Goal: Task Accomplishment & Management: Use online tool/utility

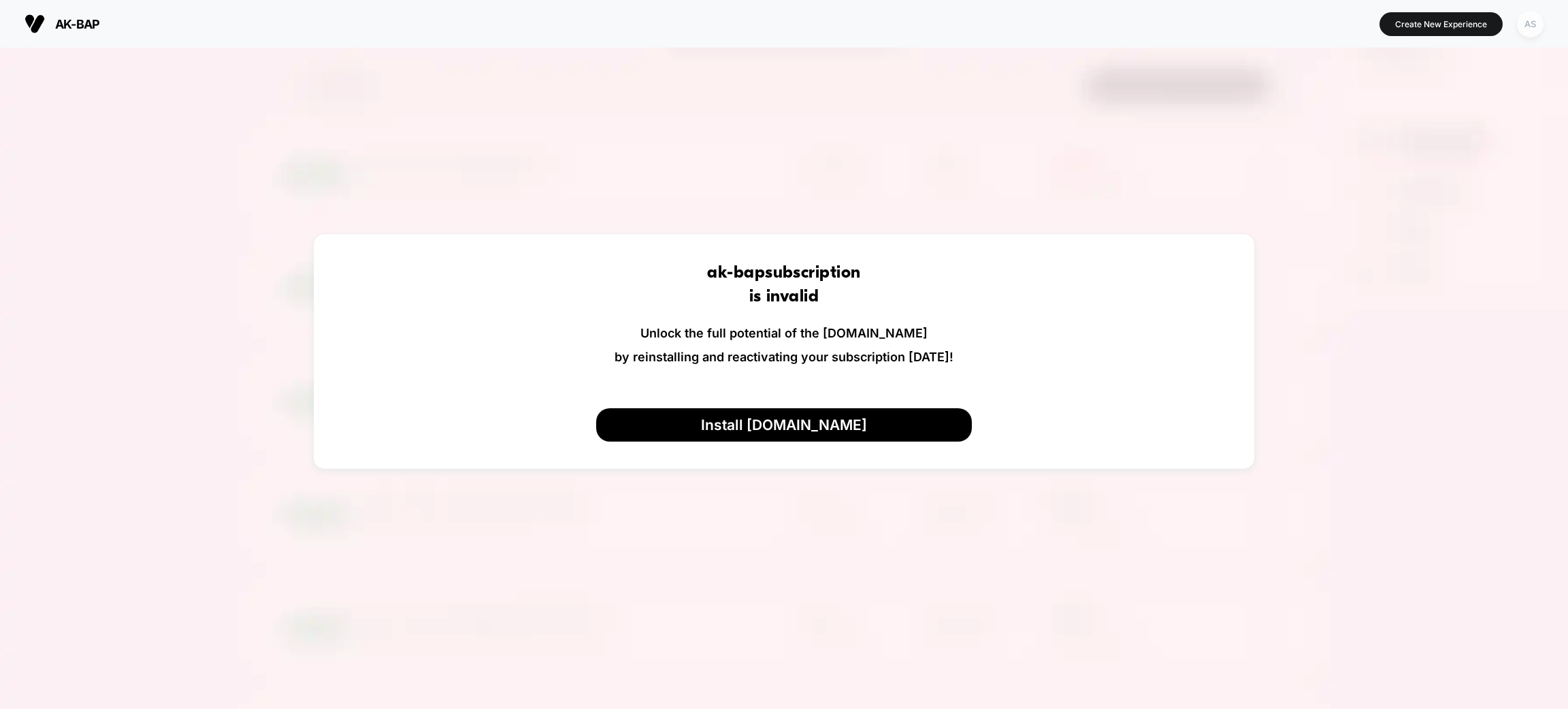
click at [1528, 27] on div "AS" at bounding box center [1530, 24] width 27 height 27
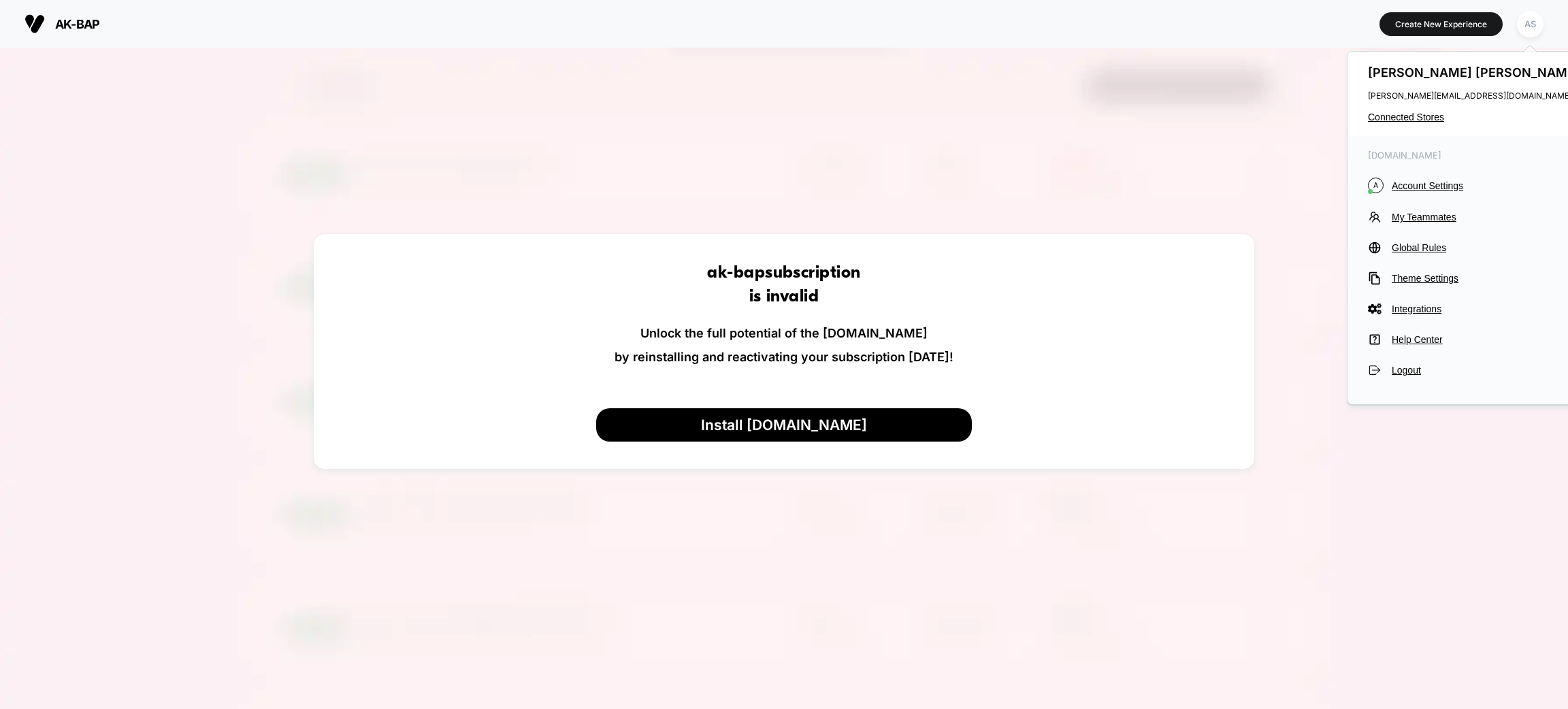
click at [1402, 109] on div "[PERSON_NAME] [PERSON_NAME][EMAIL_ADDRESS][DOMAIN_NAME] Connected Stores" at bounding box center [1476, 94] width 256 height 84
click at [1404, 116] on span "Connected Stores" at bounding box center [1476, 117] width 215 height 11
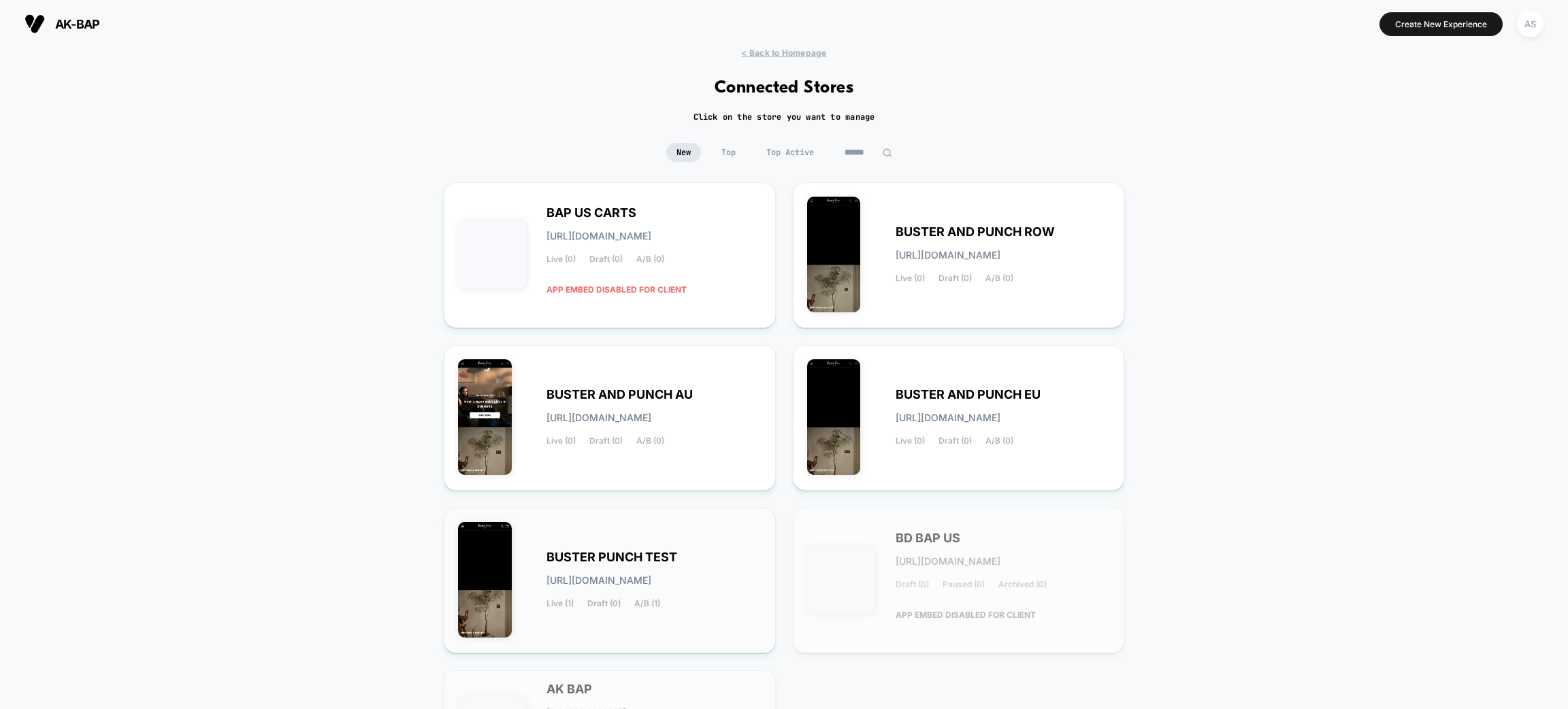
click at [677, 545] on div "BUSTER PUNCH TEST [URL][DOMAIN_NAME] Live (1) Draft (0) A/B (1)" at bounding box center [609, 580] width 303 height 117
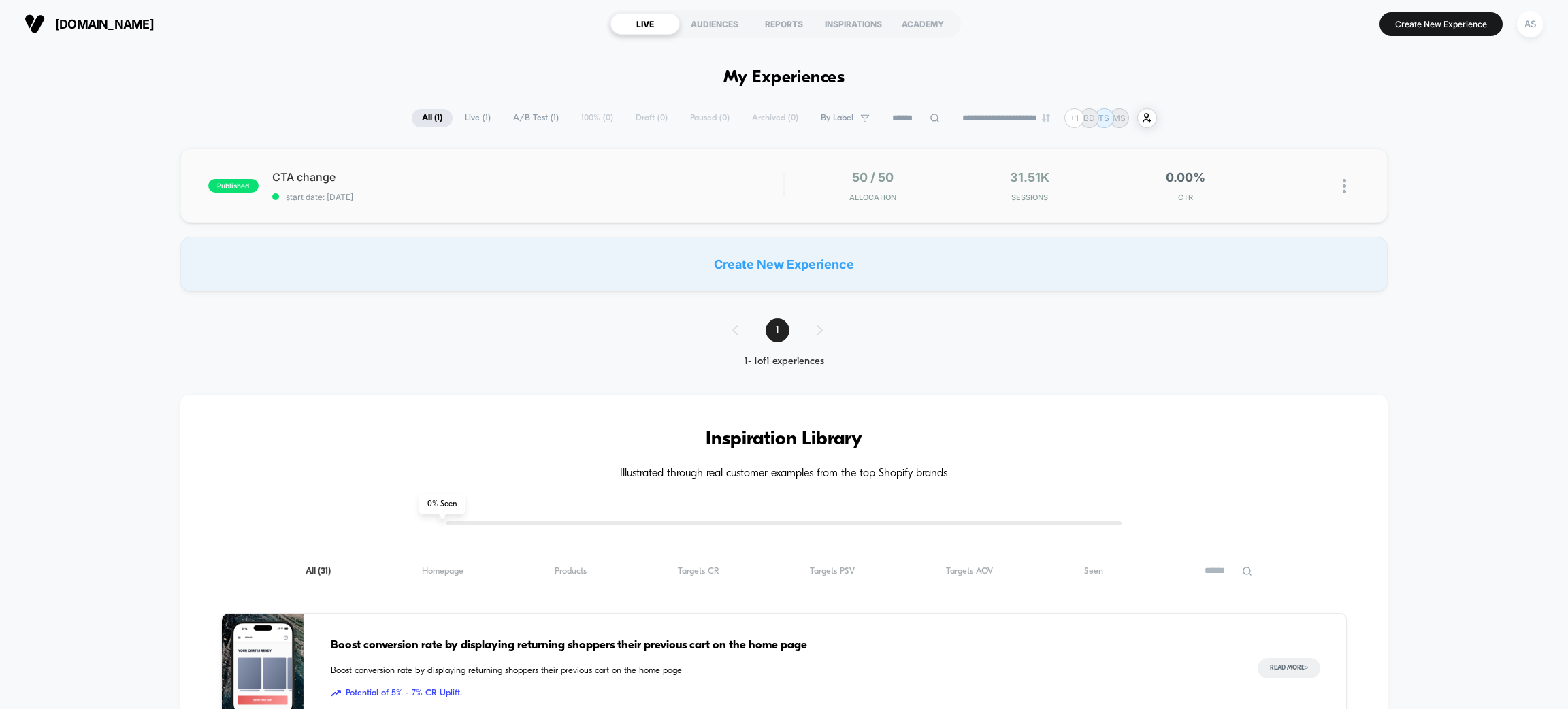
click at [551, 208] on div "published CTA change start date: [DATE] 50 / 50 Allocation 31.51k Sessions 0.00…" at bounding box center [784, 186] width 1207 height 75
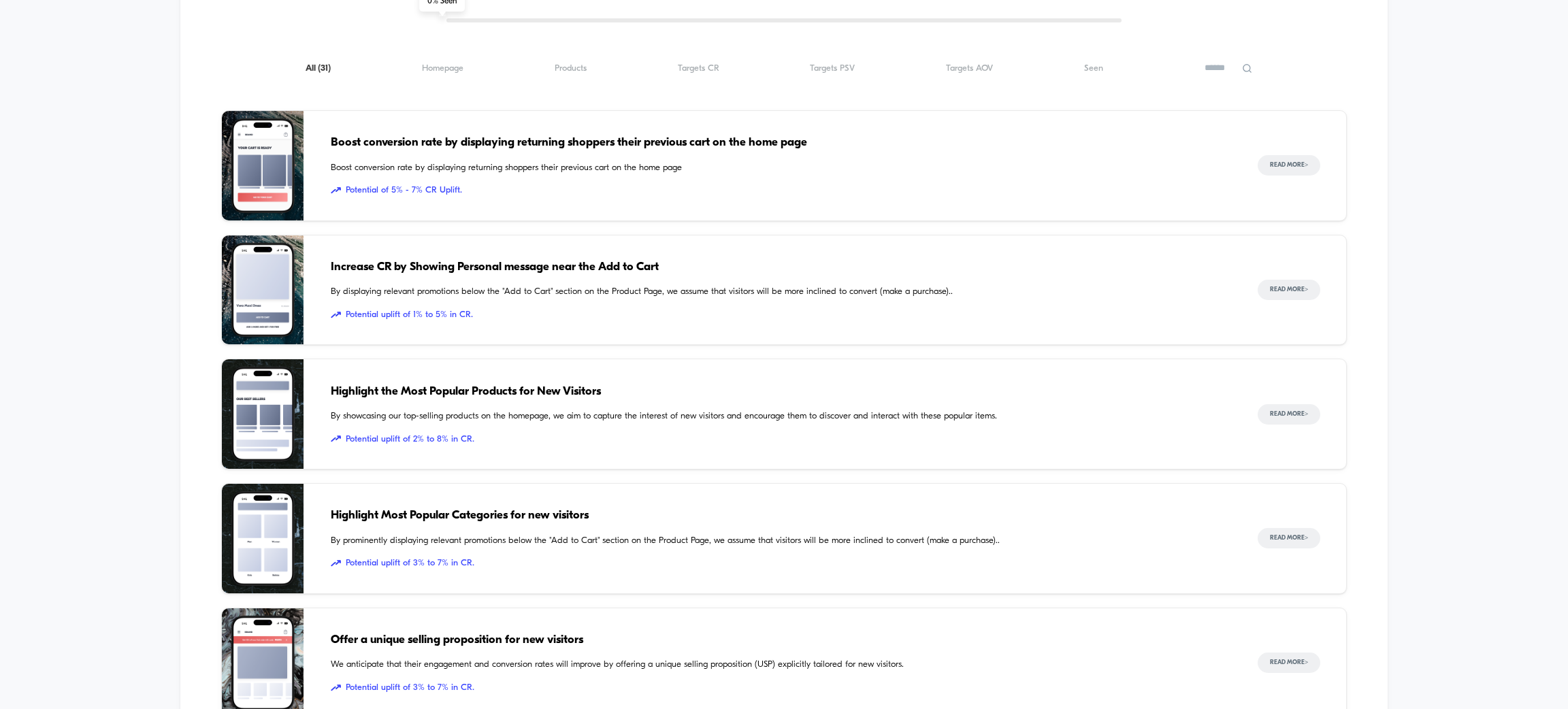
scroll to position [510, 0]
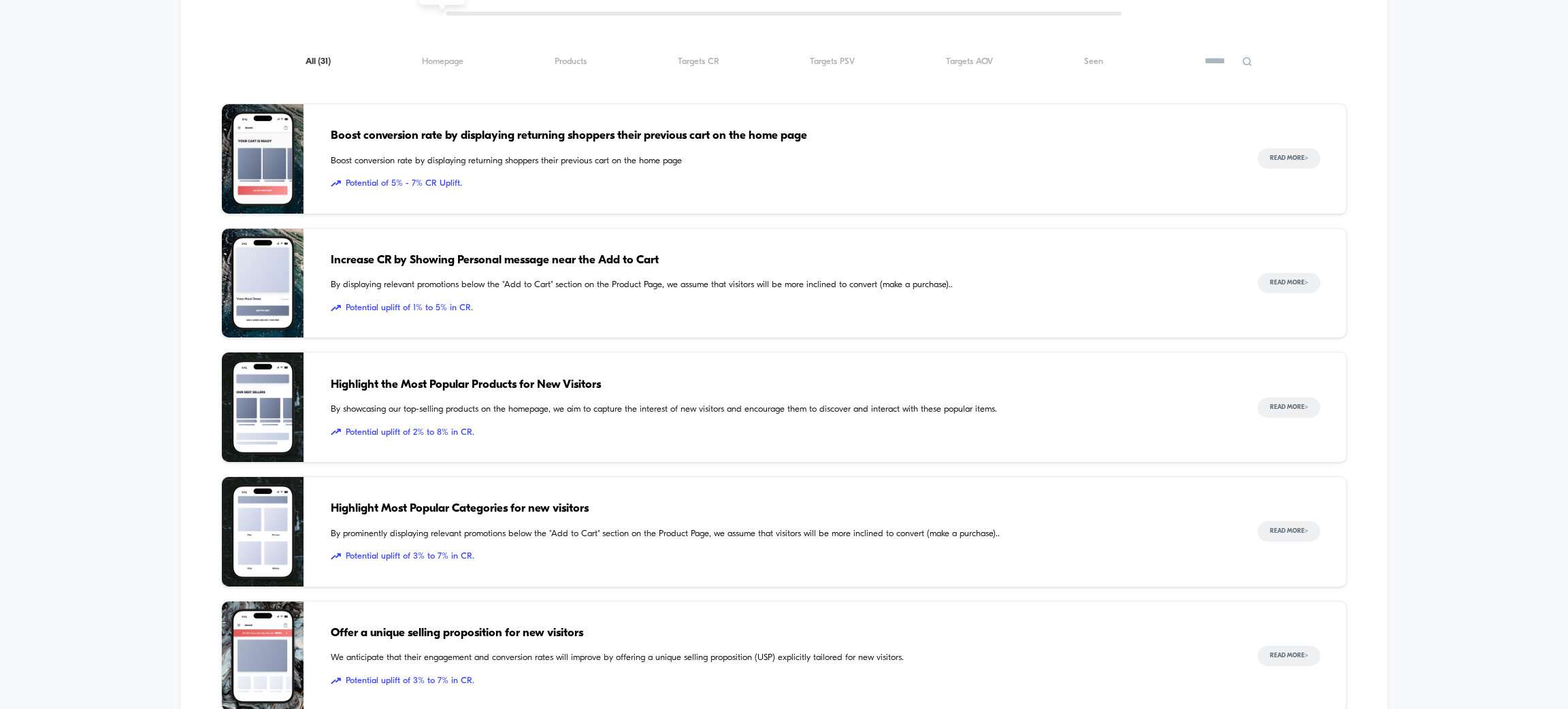
click at [134, 393] on div "Inspiration Library Illustrated through real customer examples from the top Sho…" at bounding box center [784, 419] width 1568 height 1123
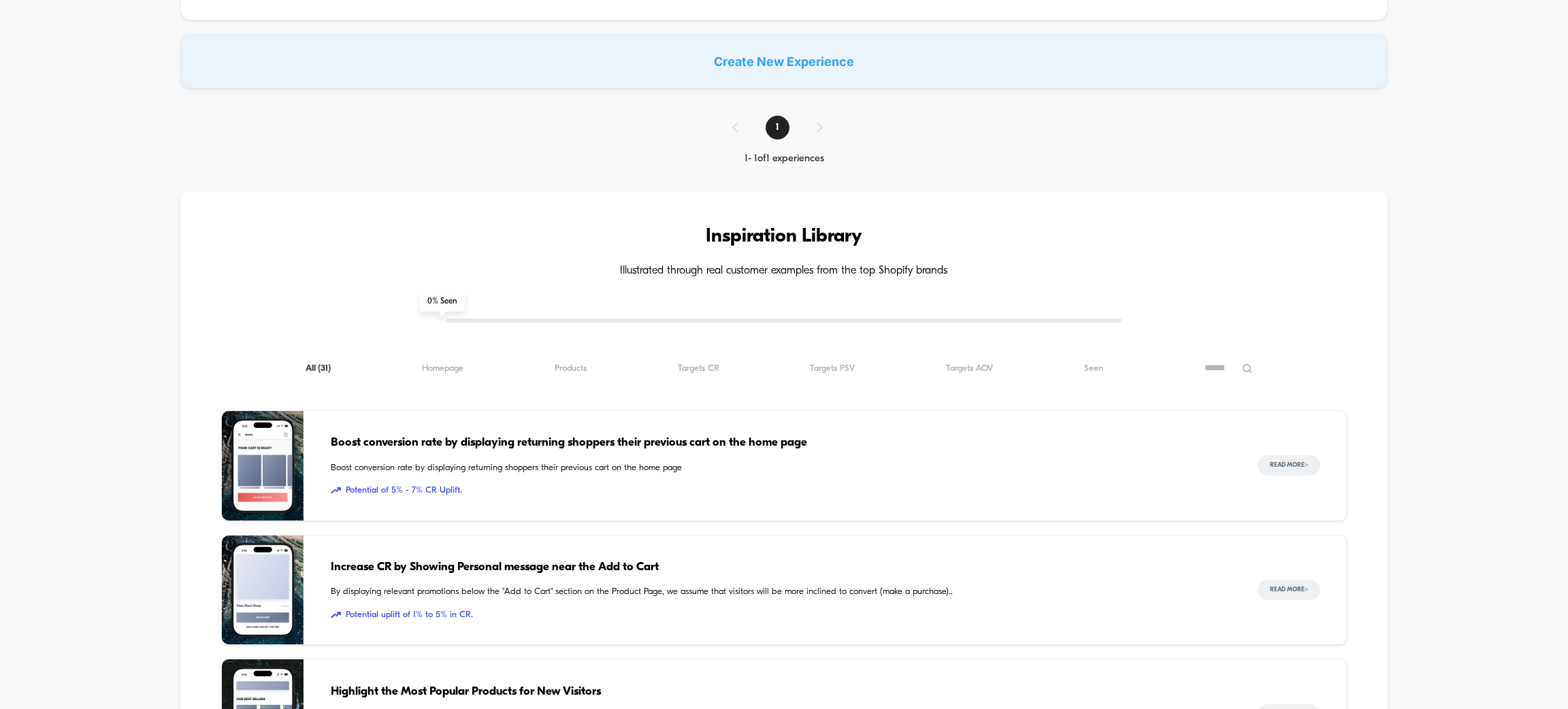
scroll to position [0, 0]
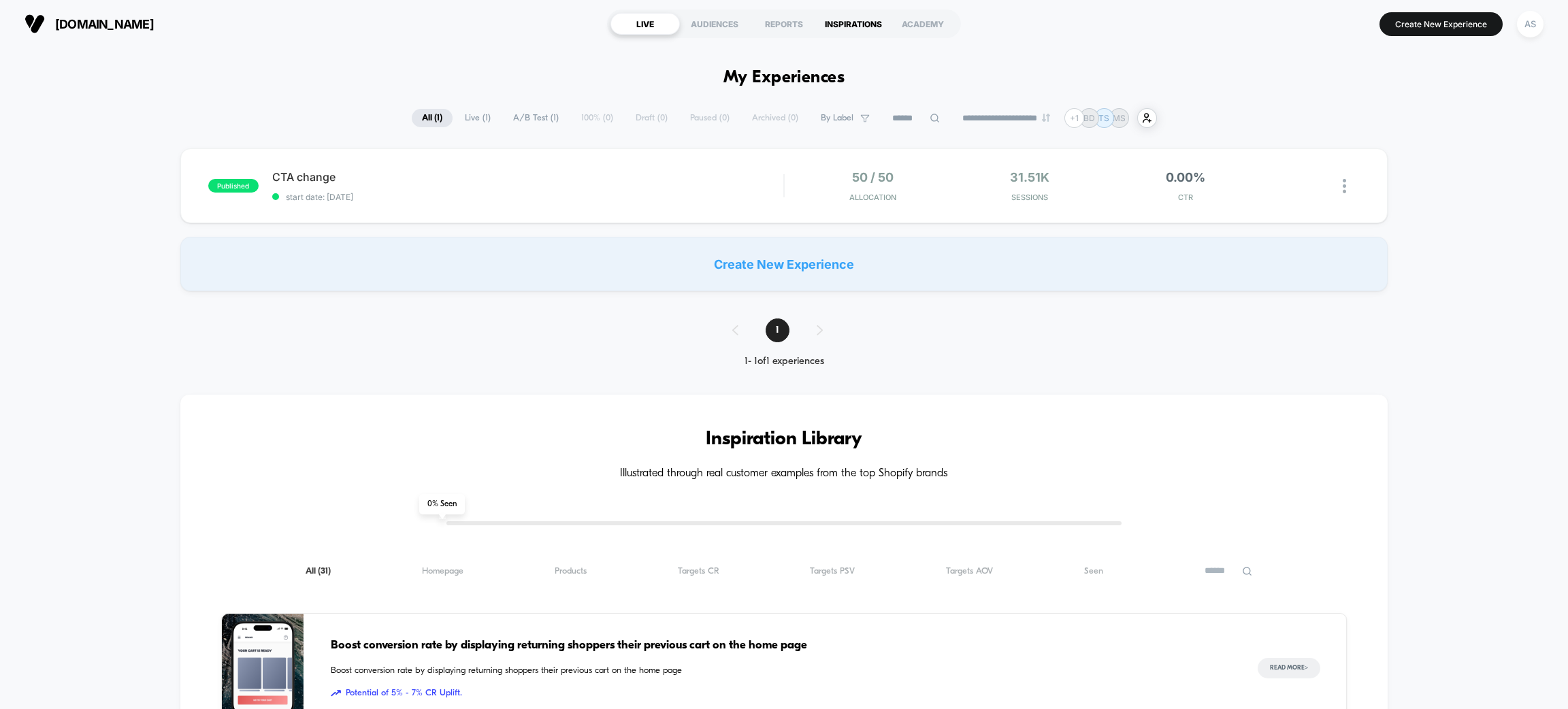
click at [871, 19] on div "INSPIRATIONS" at bounding box center [853, 24] width 69 height 22
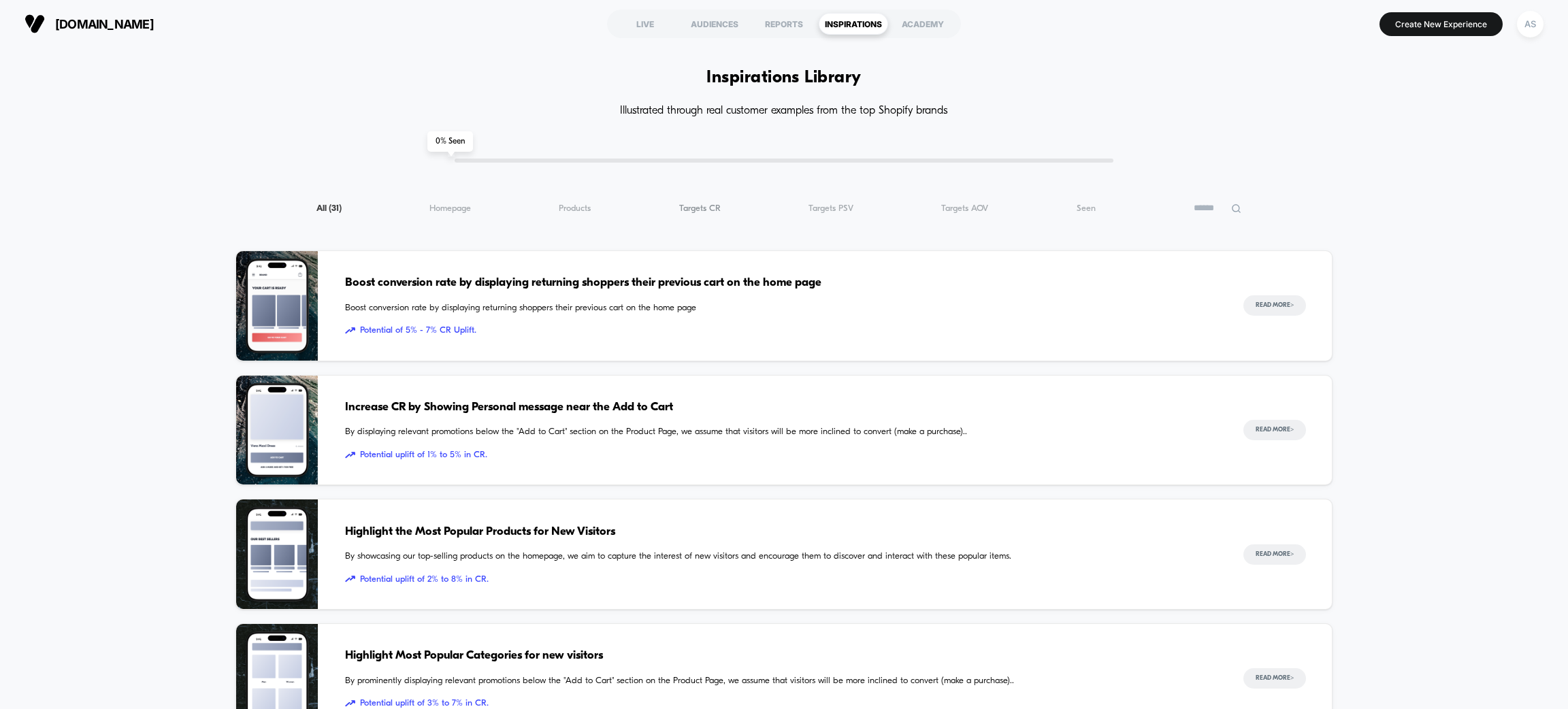
click at [705, 204] on span "Targets CR ( 31 )" at bounding box center [700, 209] width 42 height 10
click at [827, 209] on span "Targets PSV ( 18 )" at bounding box center [832, 209] width 45 height 10
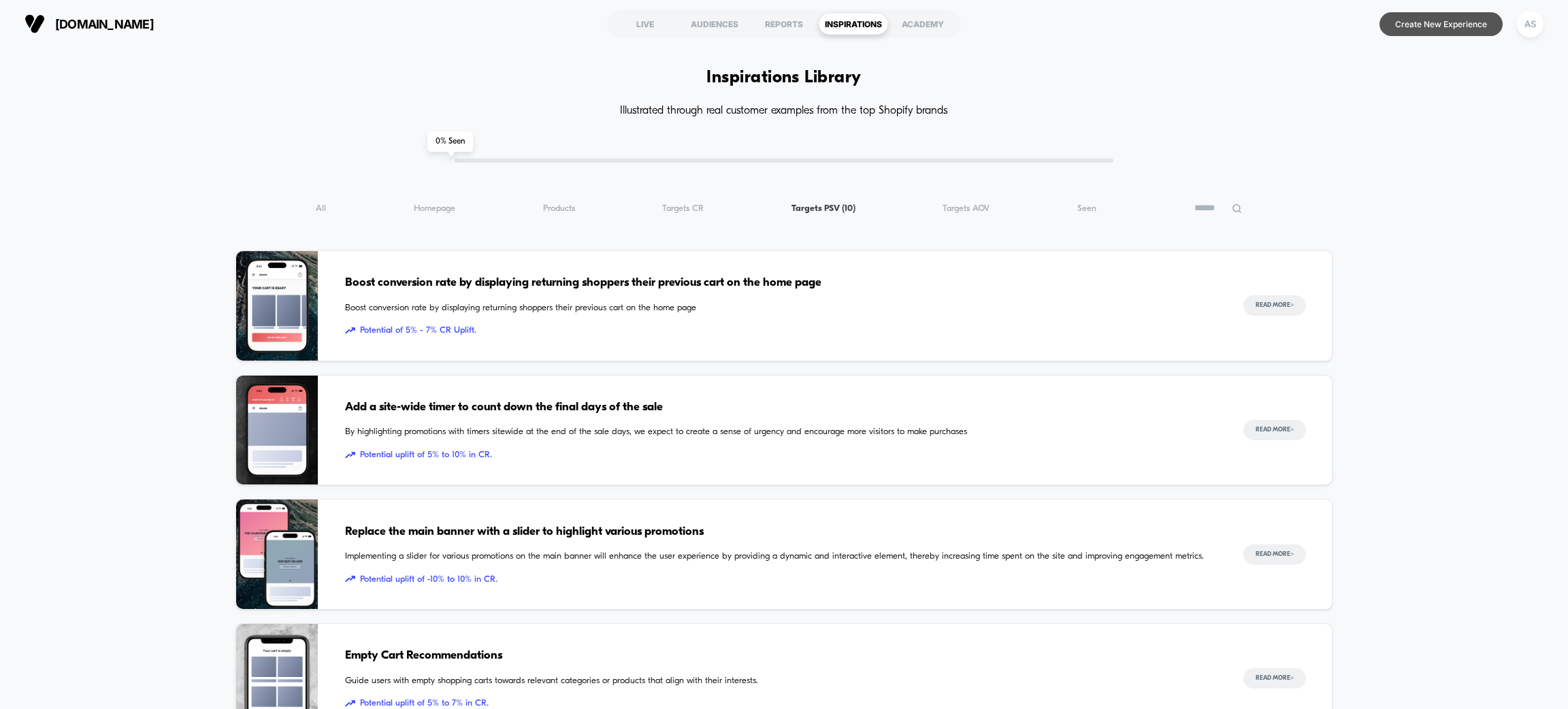
click at [1421, 19] on button "Create New Experience" at bounding box center [1441, 24] width 123 height 24
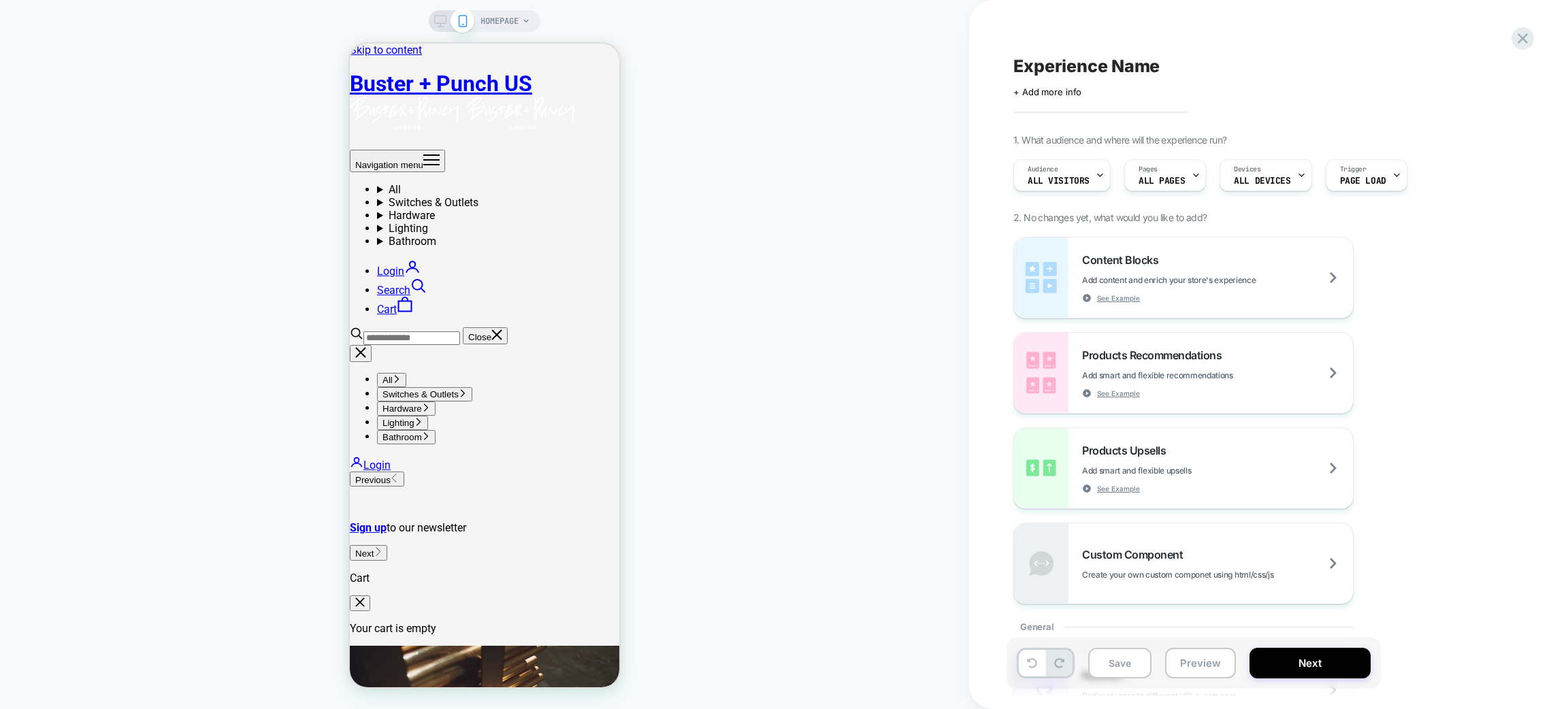
click at [444, 24] on icon at bounding box center [440, 21] width 12 height 12
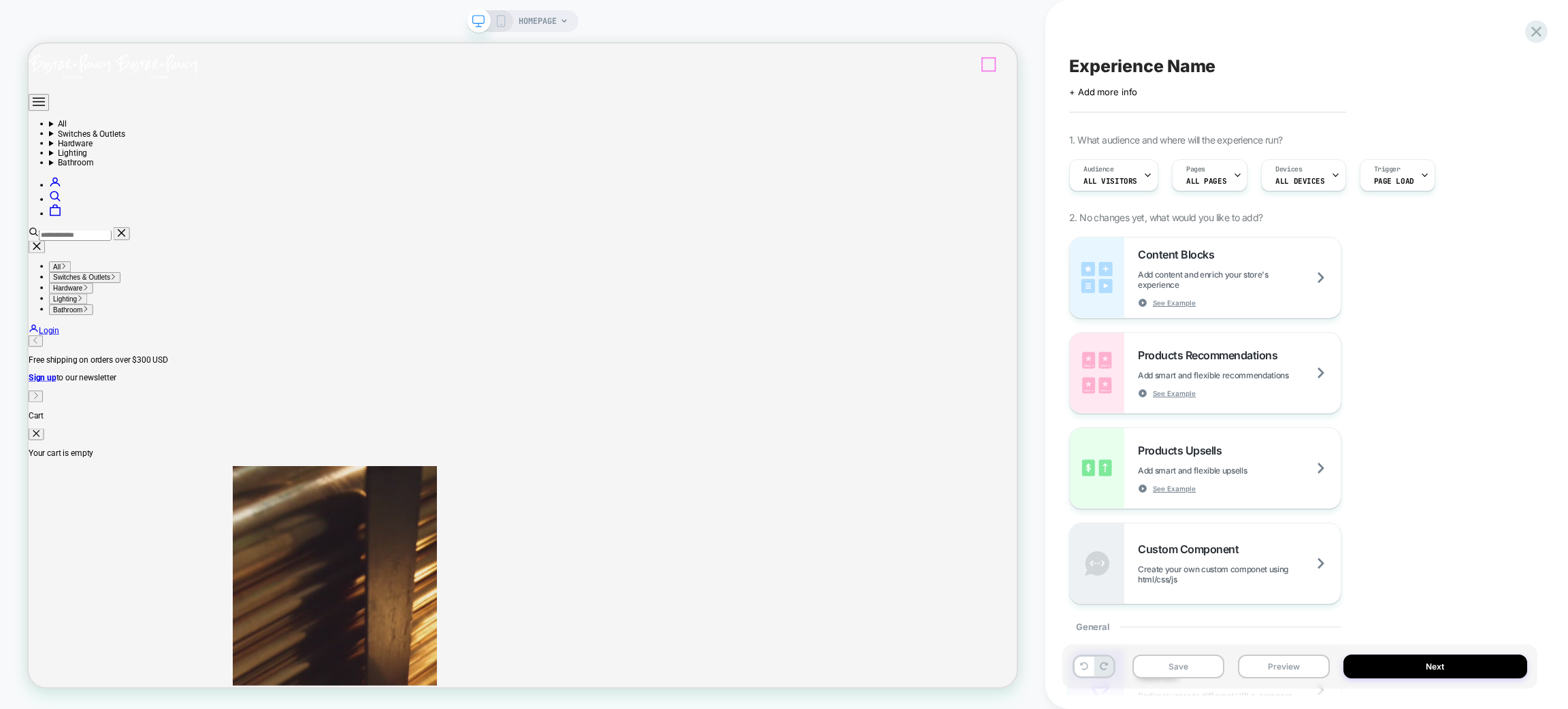
click at [72, 258] on icon "Secondary navigation" at bounding box center [64, 266] width 17 height 17
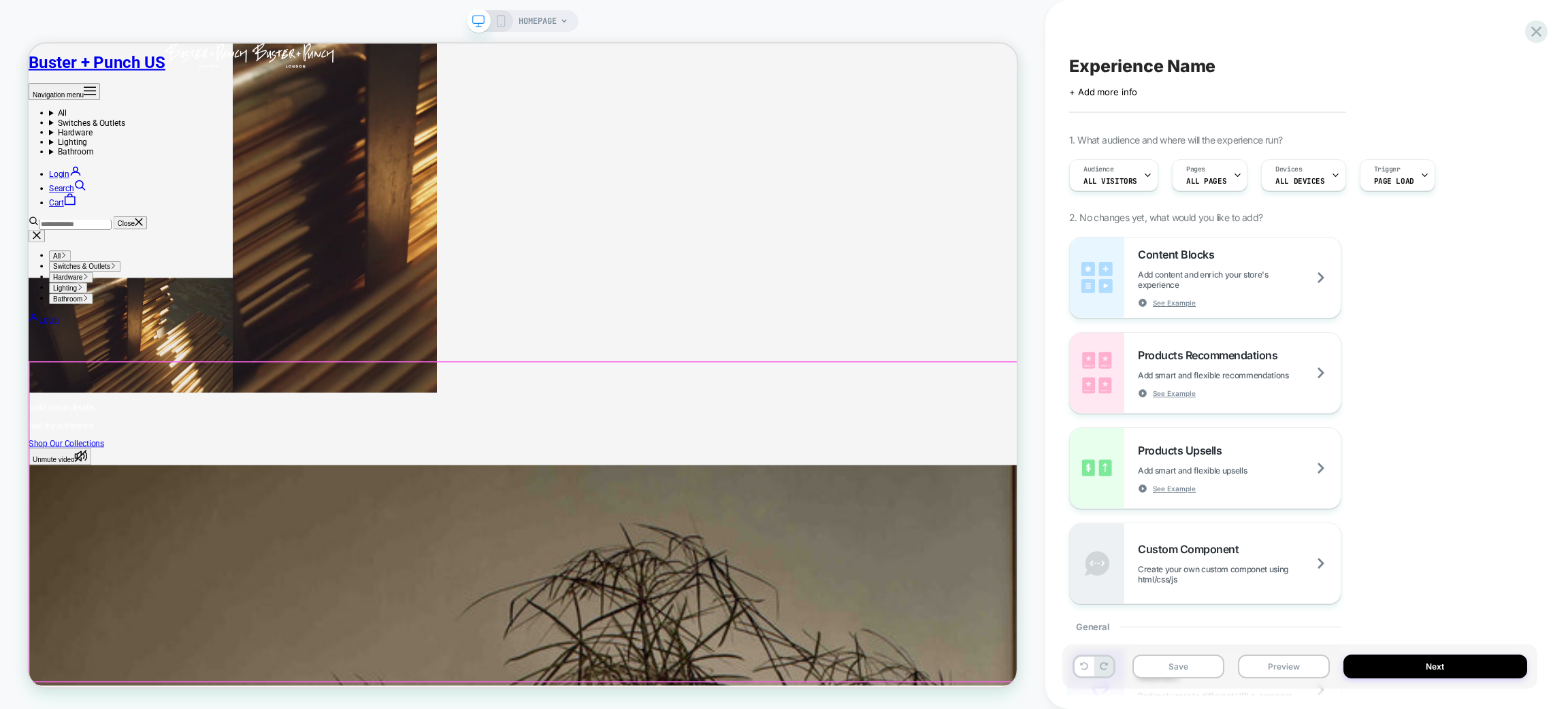
scroll to position [500, 0]
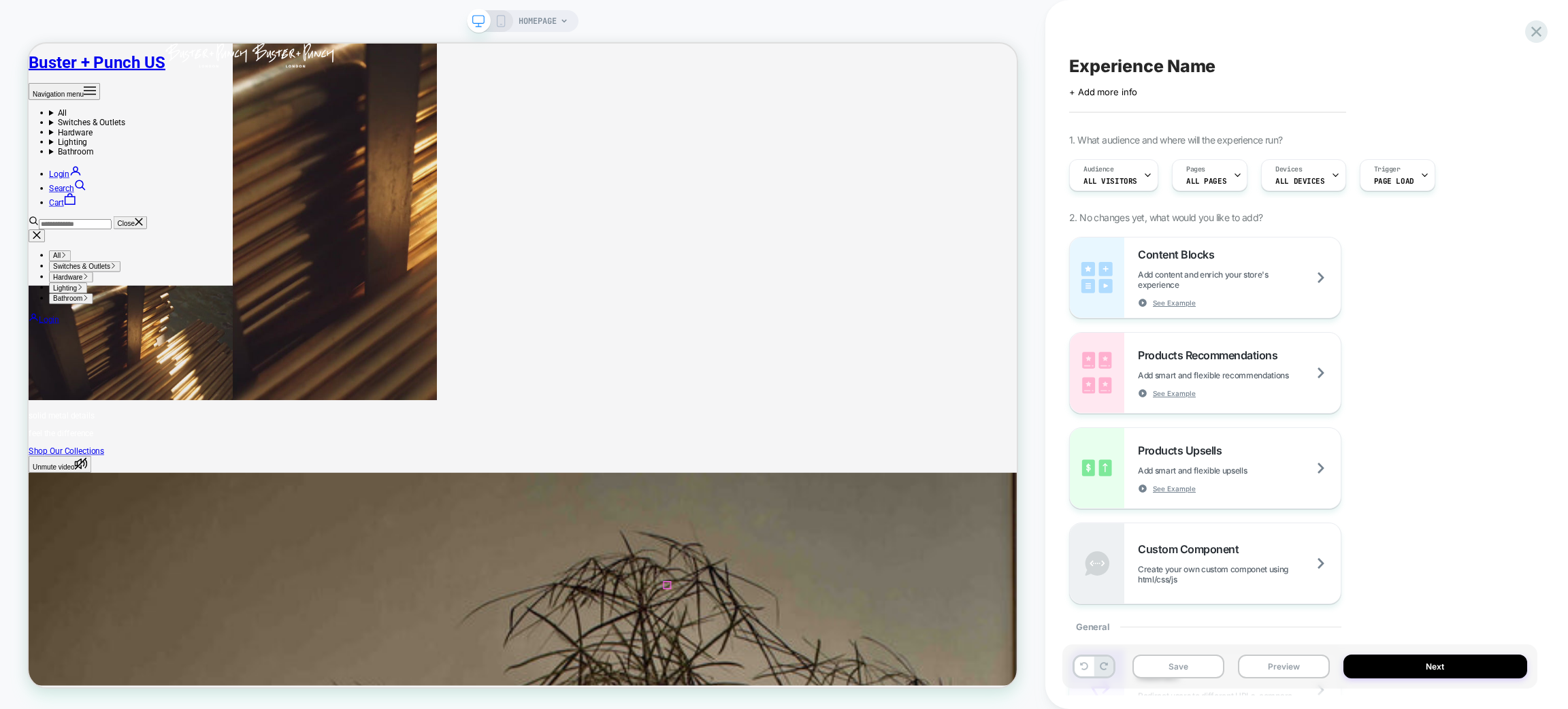
click at [92, 249] on cart-dot "Secondary navigation" at bounding box center [92, 256] width 0 height 13
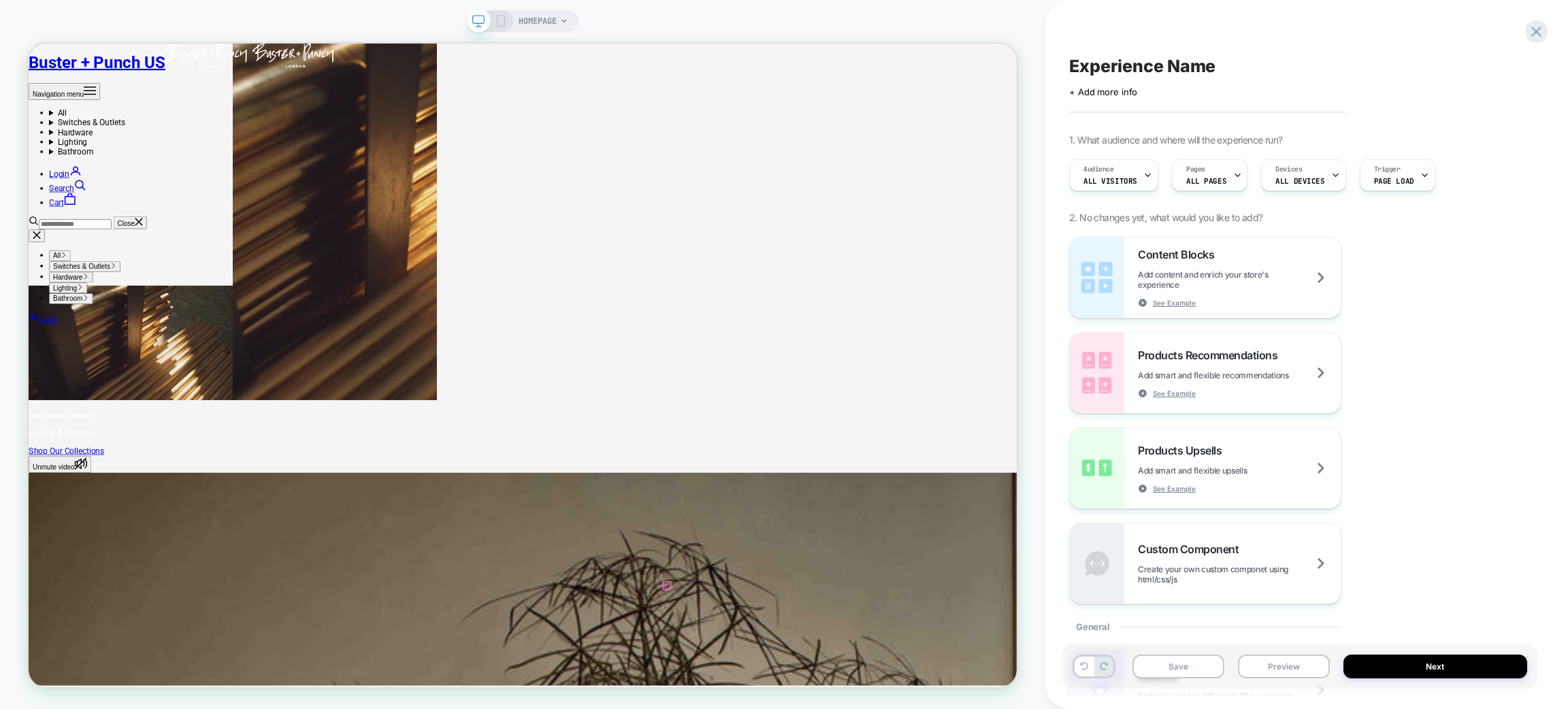
click at [1315, 79] on x-header "Buster + Punch US Navigation menu All Switches & Outlets Shop All Light Switche…" at bounding box center [688, 230] width 1318 height 375
click at [90, 243] on icon "Secondary navigation" at bounding box center [84, 251] width 13 height 14
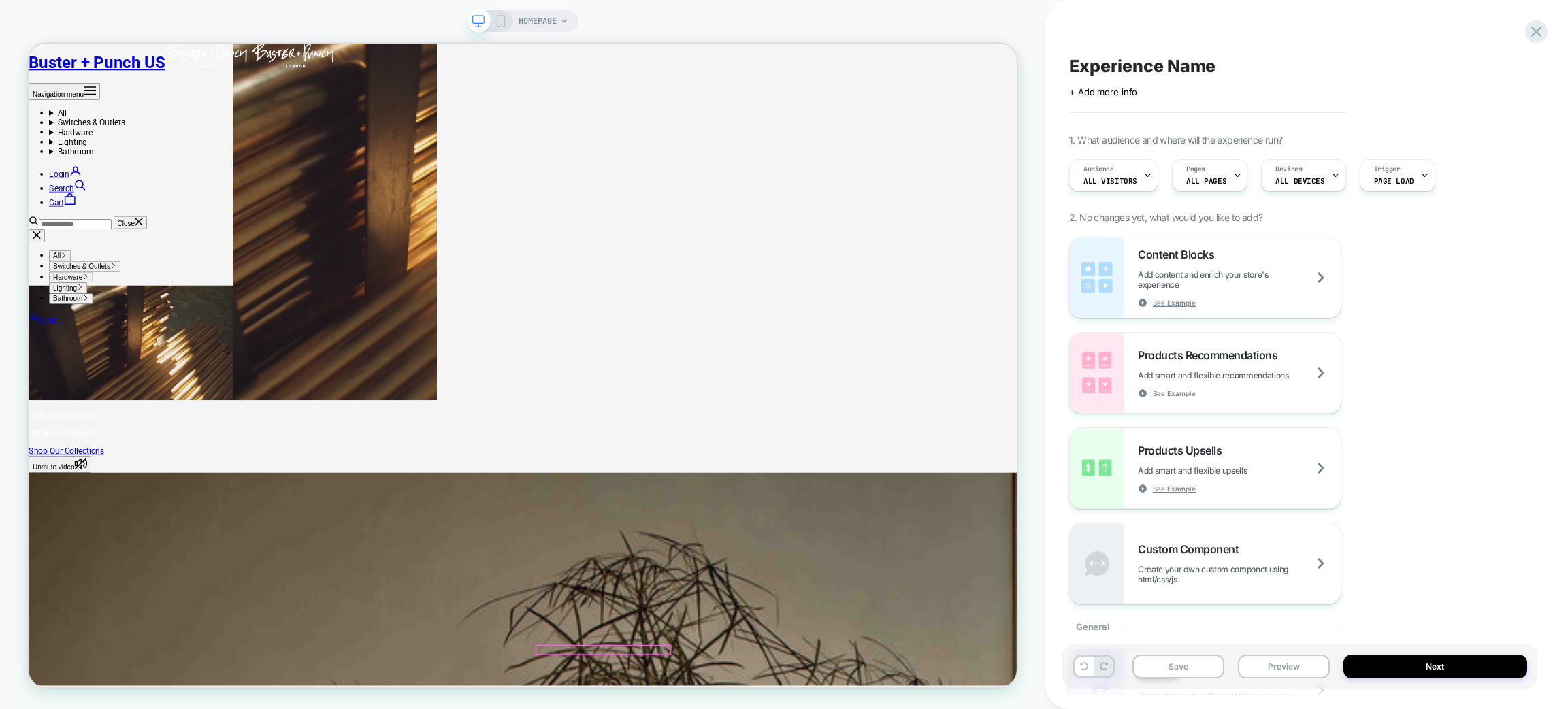
drag, startPoint x: 798, startPoint y: 653, endPoint x: 804, endPoint y: 680, distance: 27.7
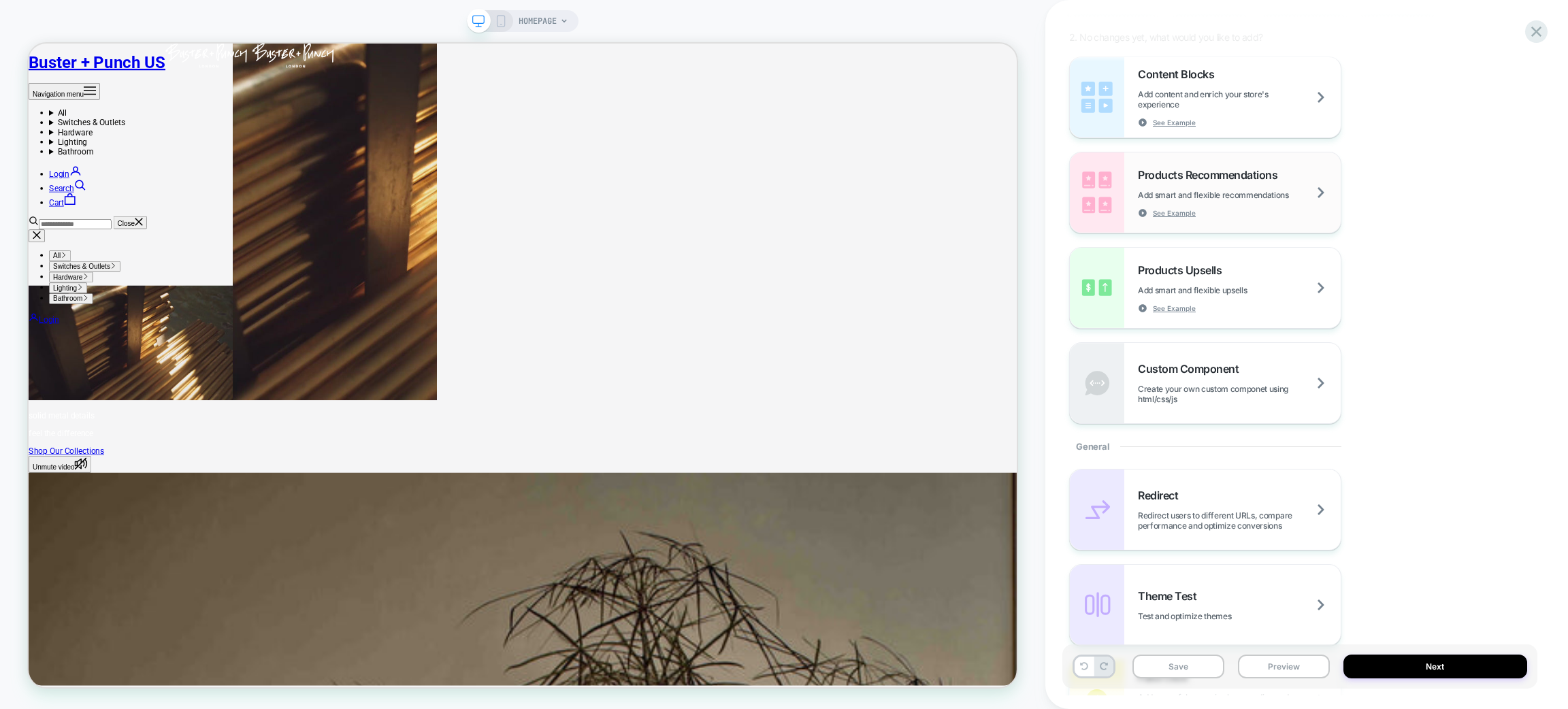
scroll to position [204, 0]
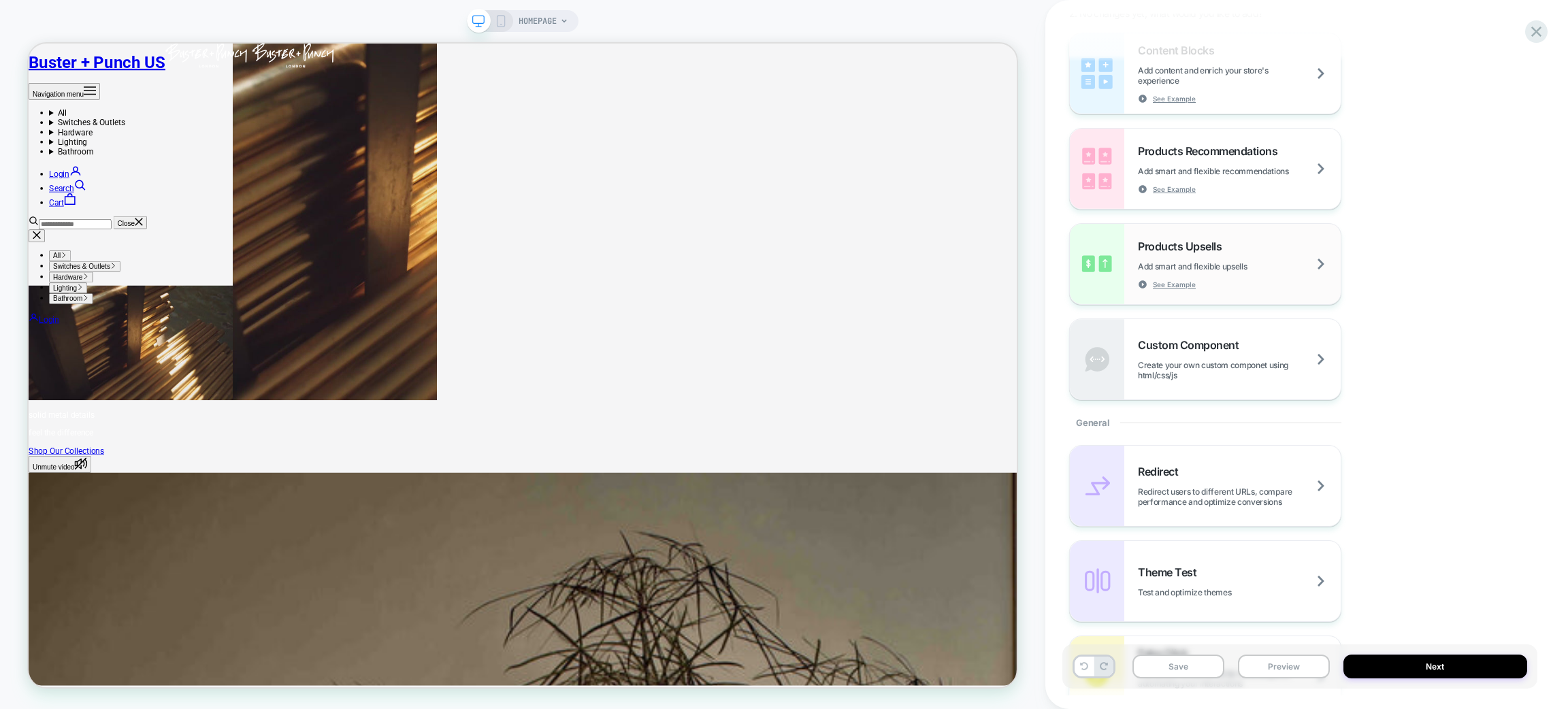
click at [1242, 276] on div "Products Upsells Add smart and flexible upsells See Example" at bounding box center [1239, 264] width 203 height 50
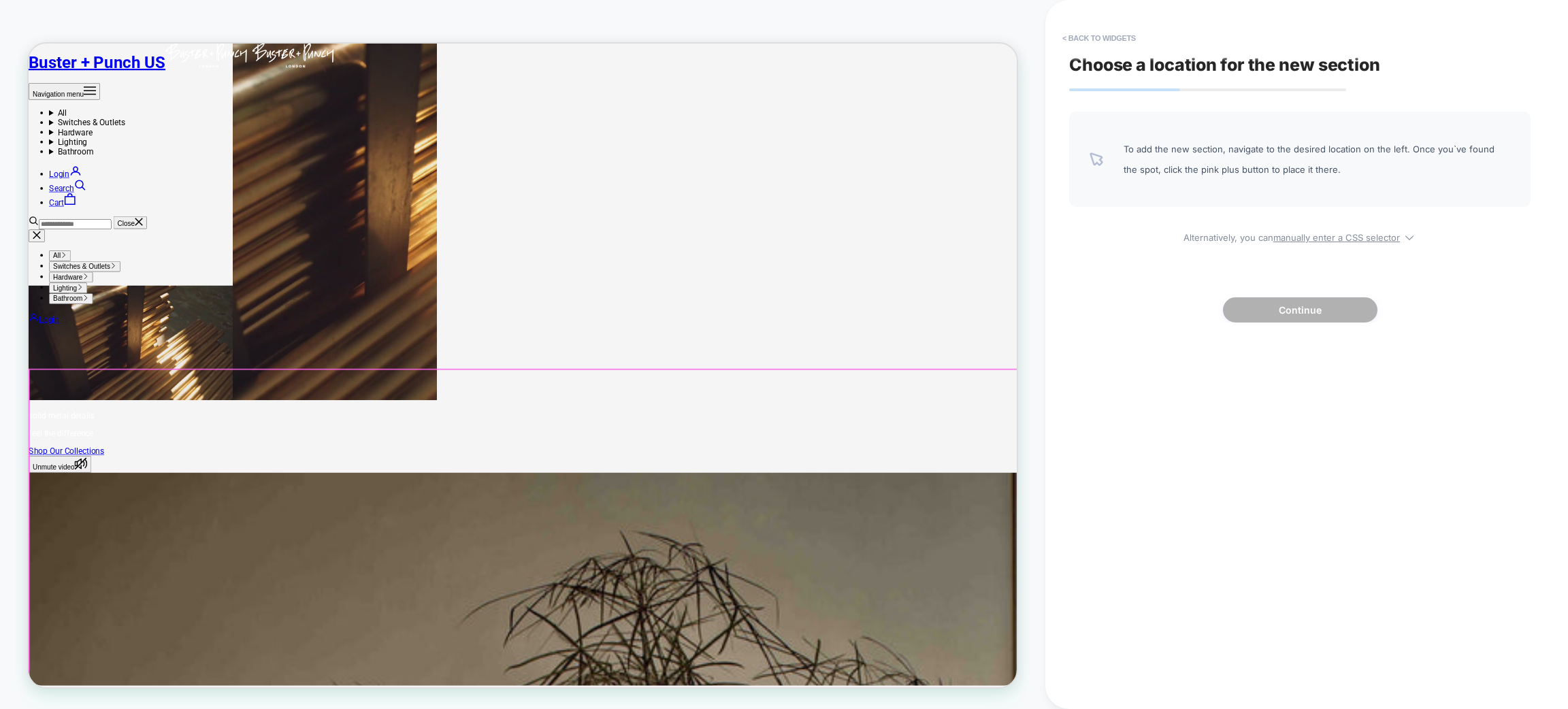
click at [808, 696] on div at bounding box center [689, 692] width 1320 height 425
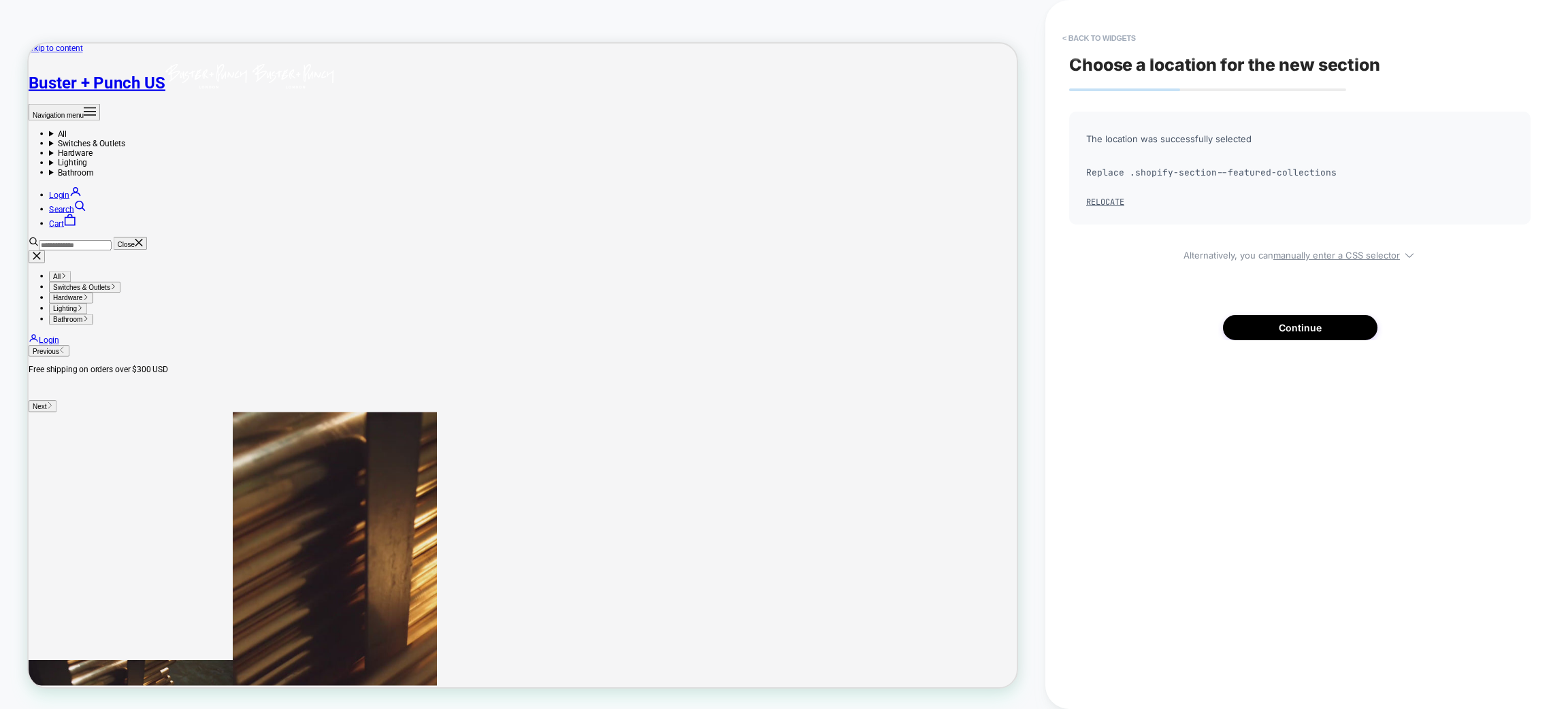
scroll to position [134, 0]
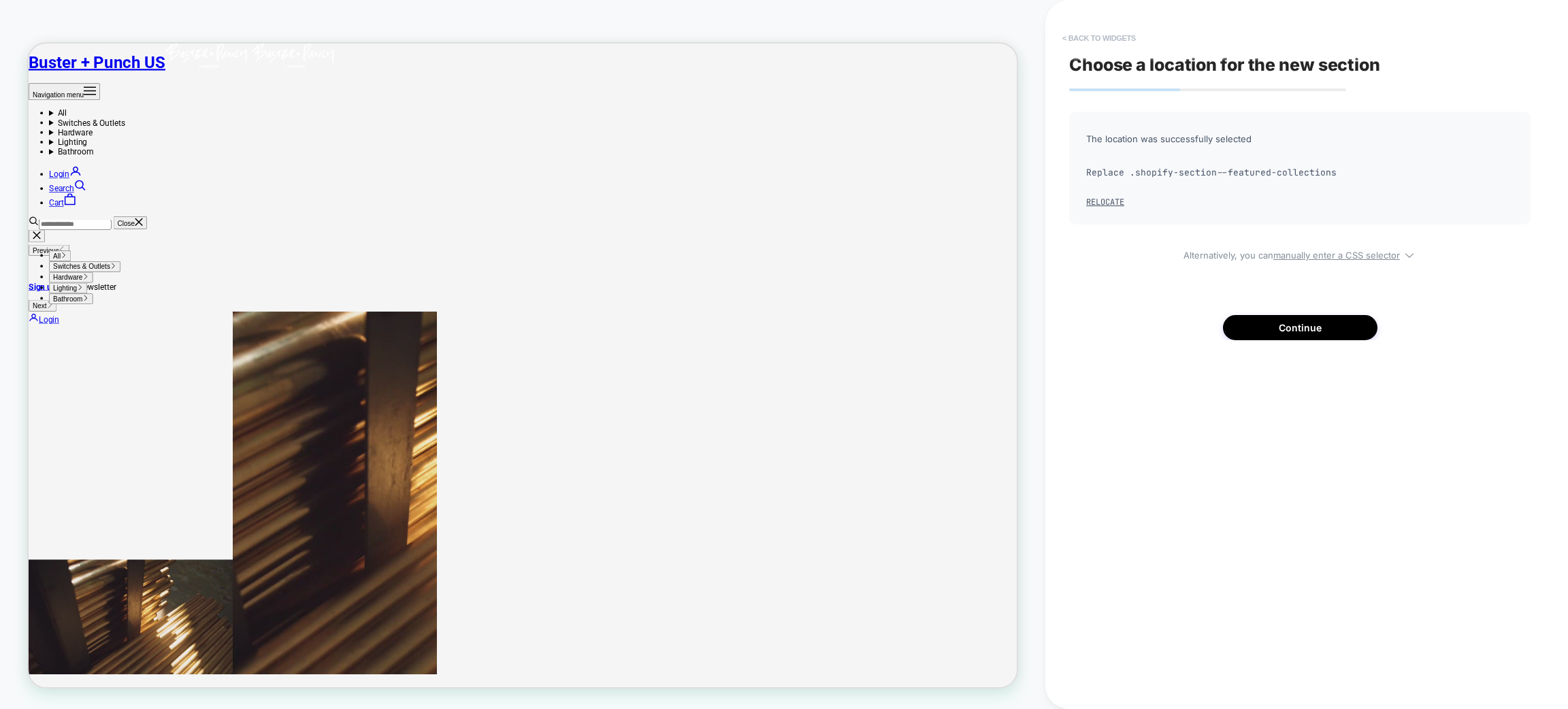
click at [1095, 34] on button "< Back to widgets" at bounding box center [1099, 38] width 87 height 22
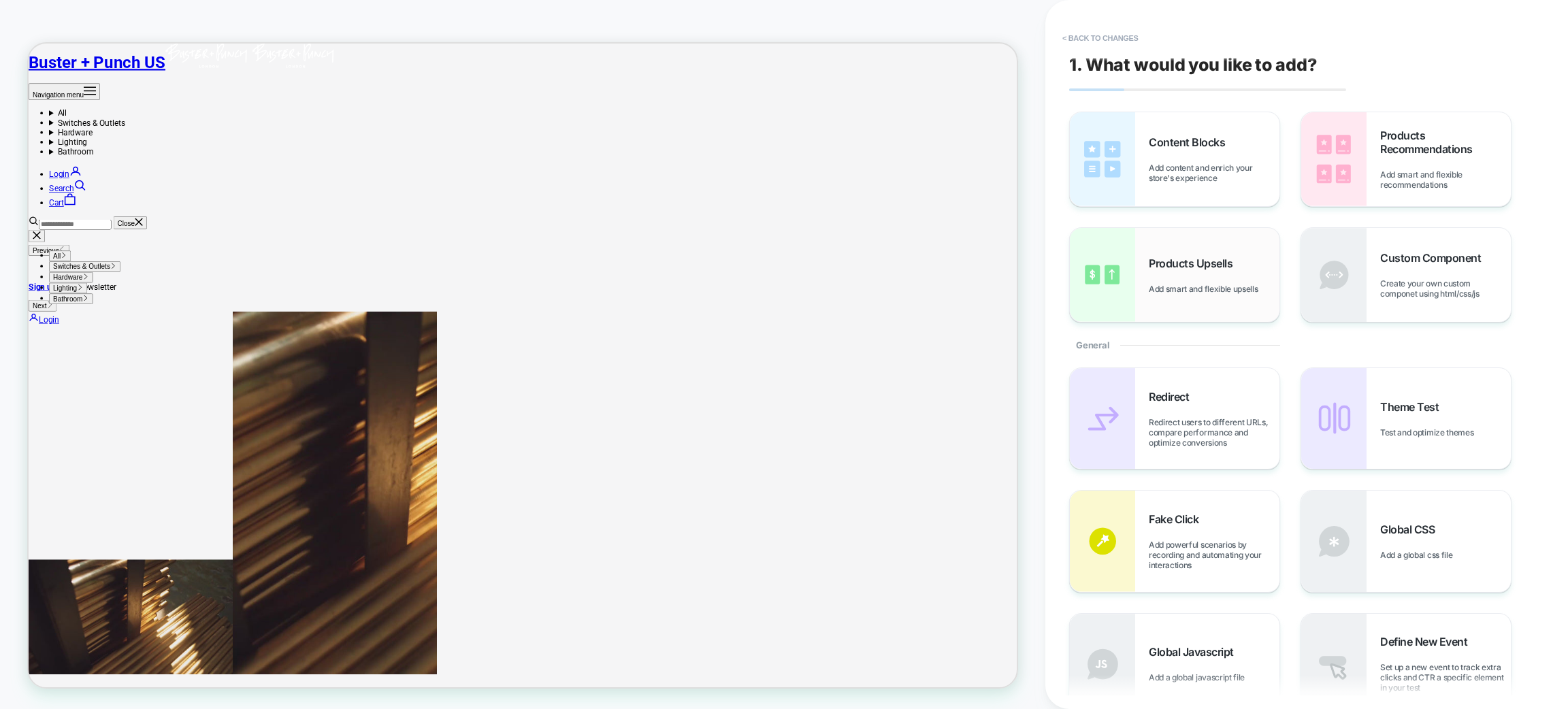
click at [1182, 269] on span "Products Upsells" at bounding box center [1193, 263] width 90 height 14
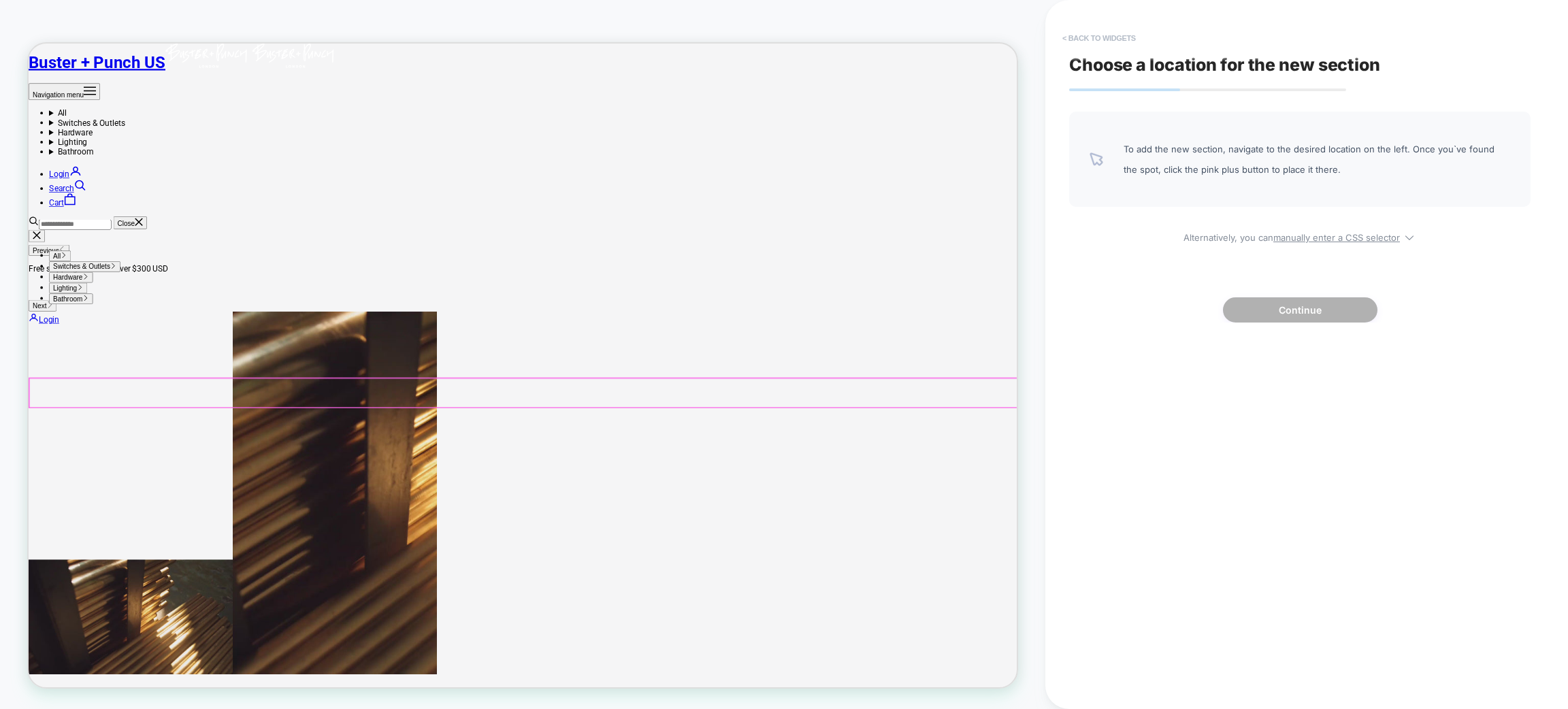
click at [1116, 40] on button "< Back to widgets" at bounding box center [1099, 38] width 87 height 22
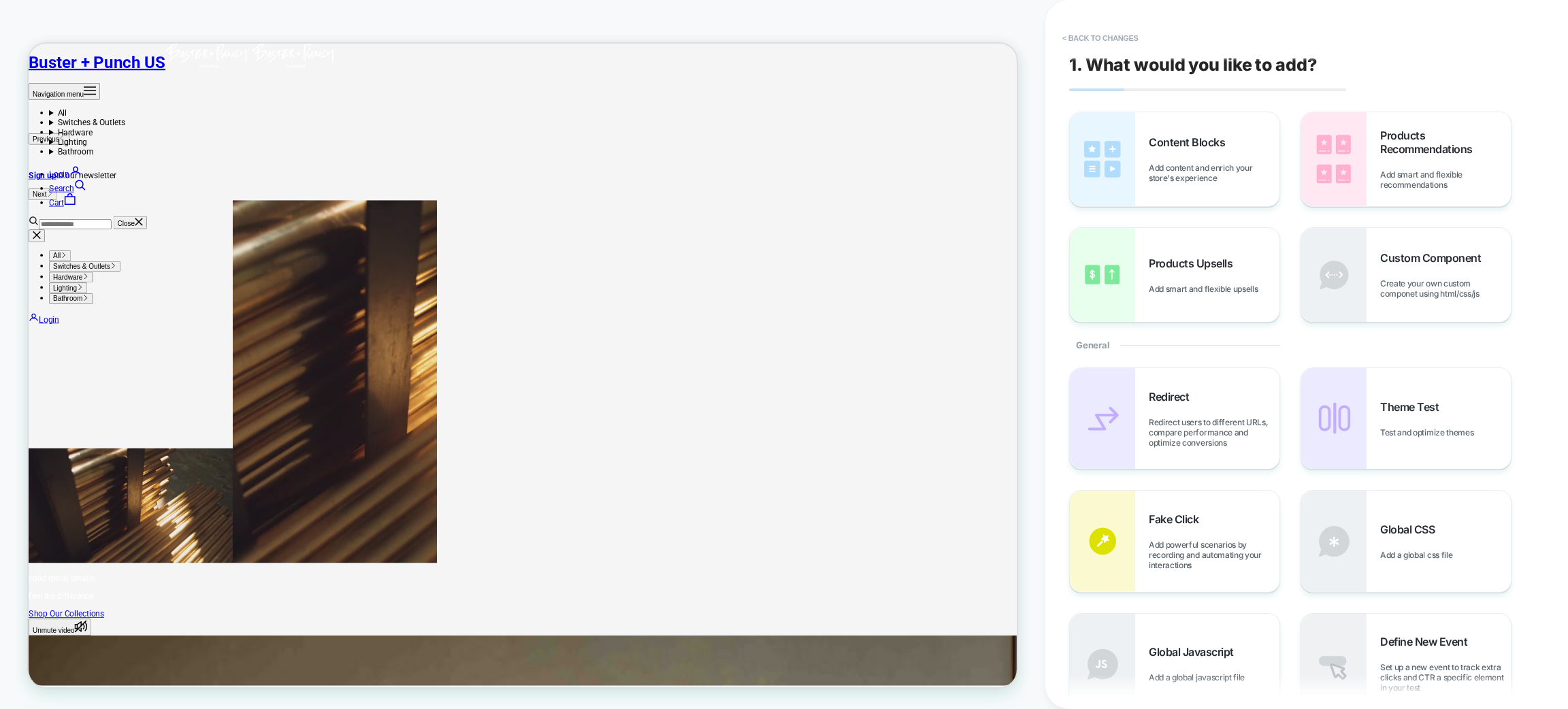
scroll to position [550, 0]
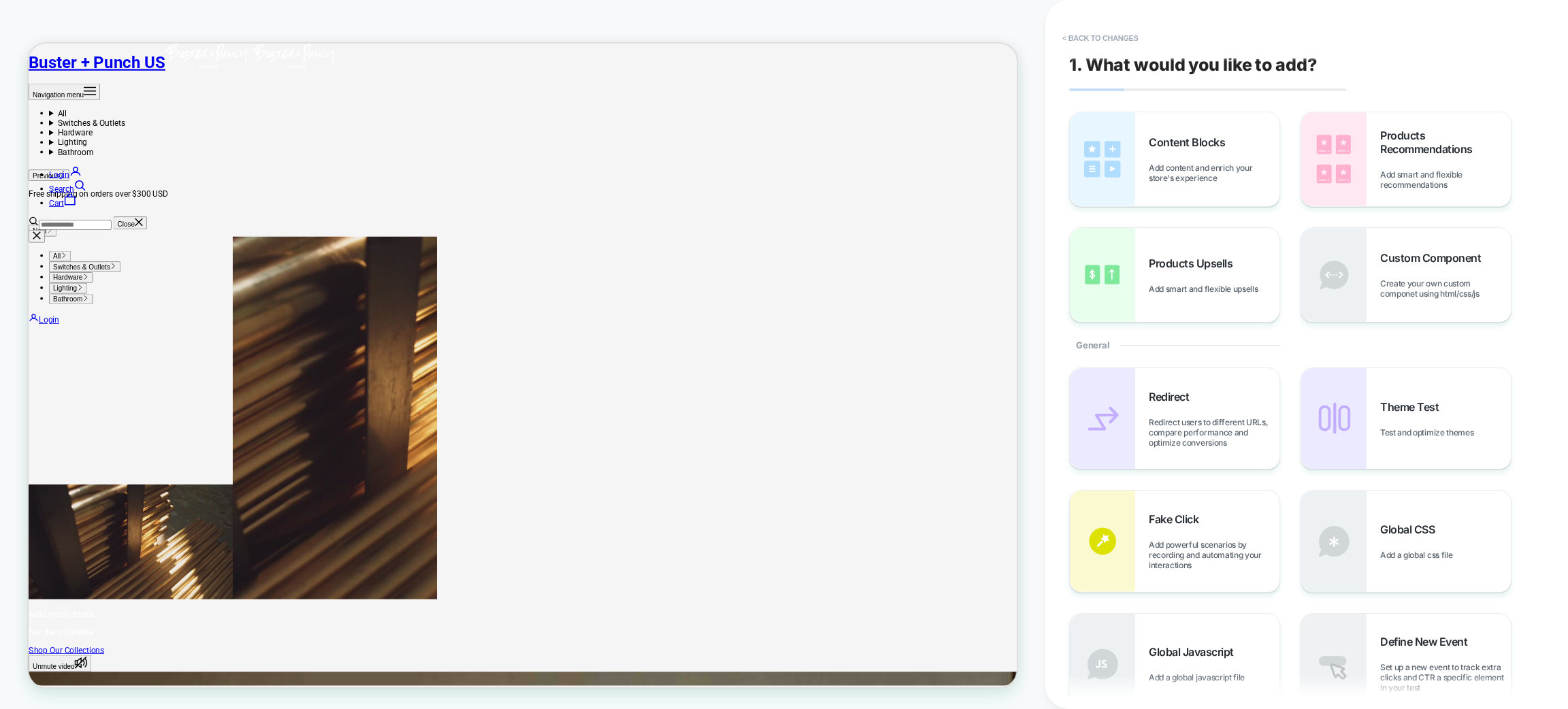
scroll to position [40, 0]
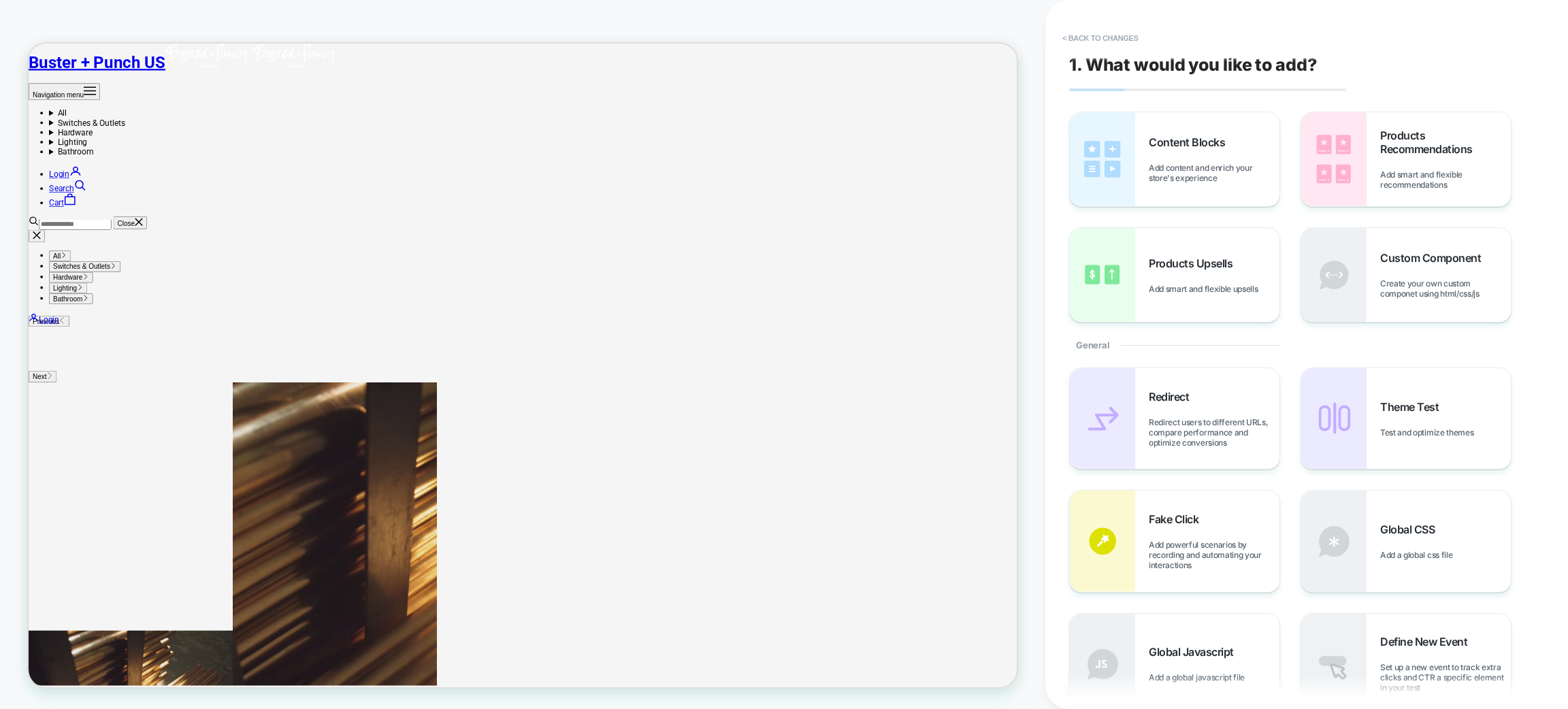
click at [92, 243] on icon "Secondary navigation" at bounding box center [84, 251] width 17 height 17
drag, startPoint x: 1204, startPoint y: 513, endPoint x: 1203, endPoint y: 500, distance: 13.0
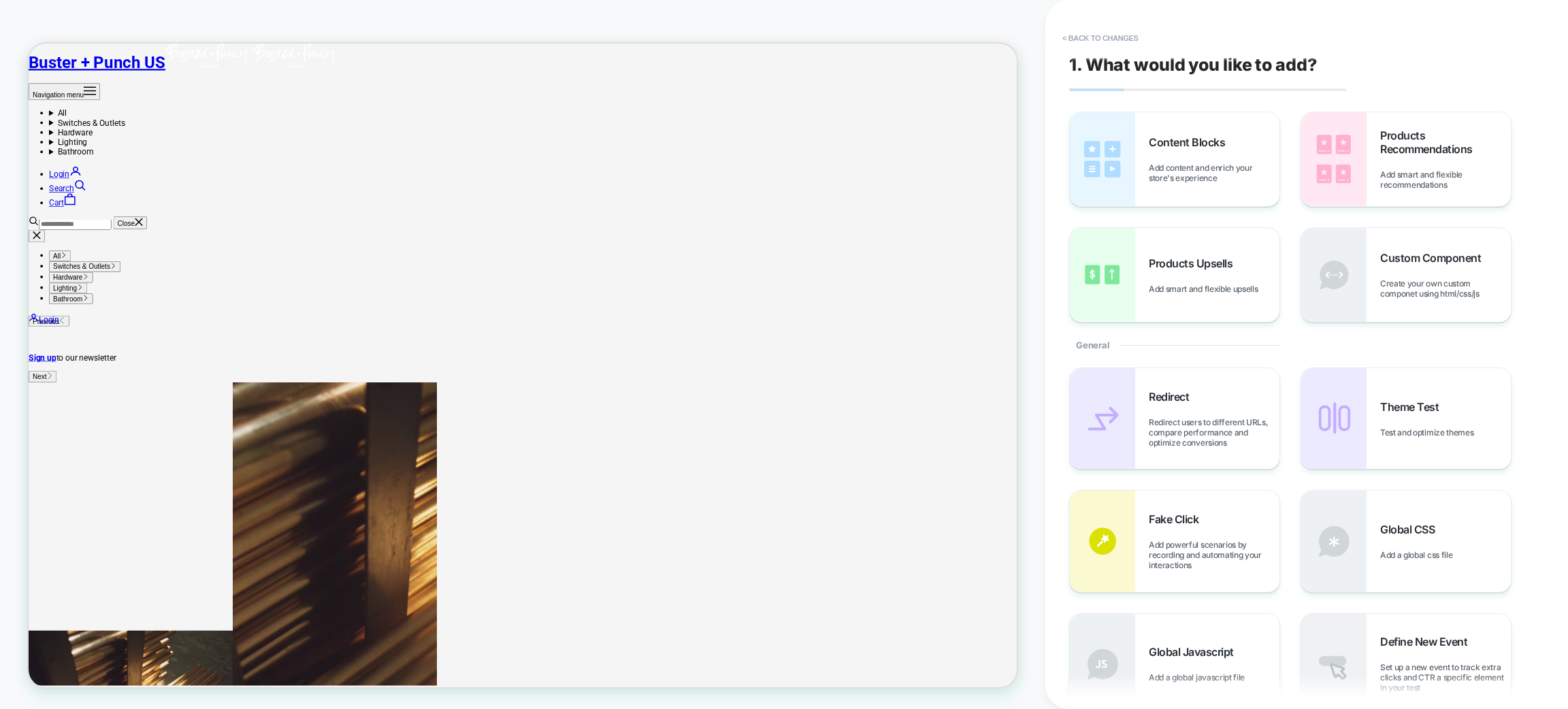
drag, startPoint x: 744, startPoint y: 479, endPoint x: 734, endPoint y: 484, distance: 11.2
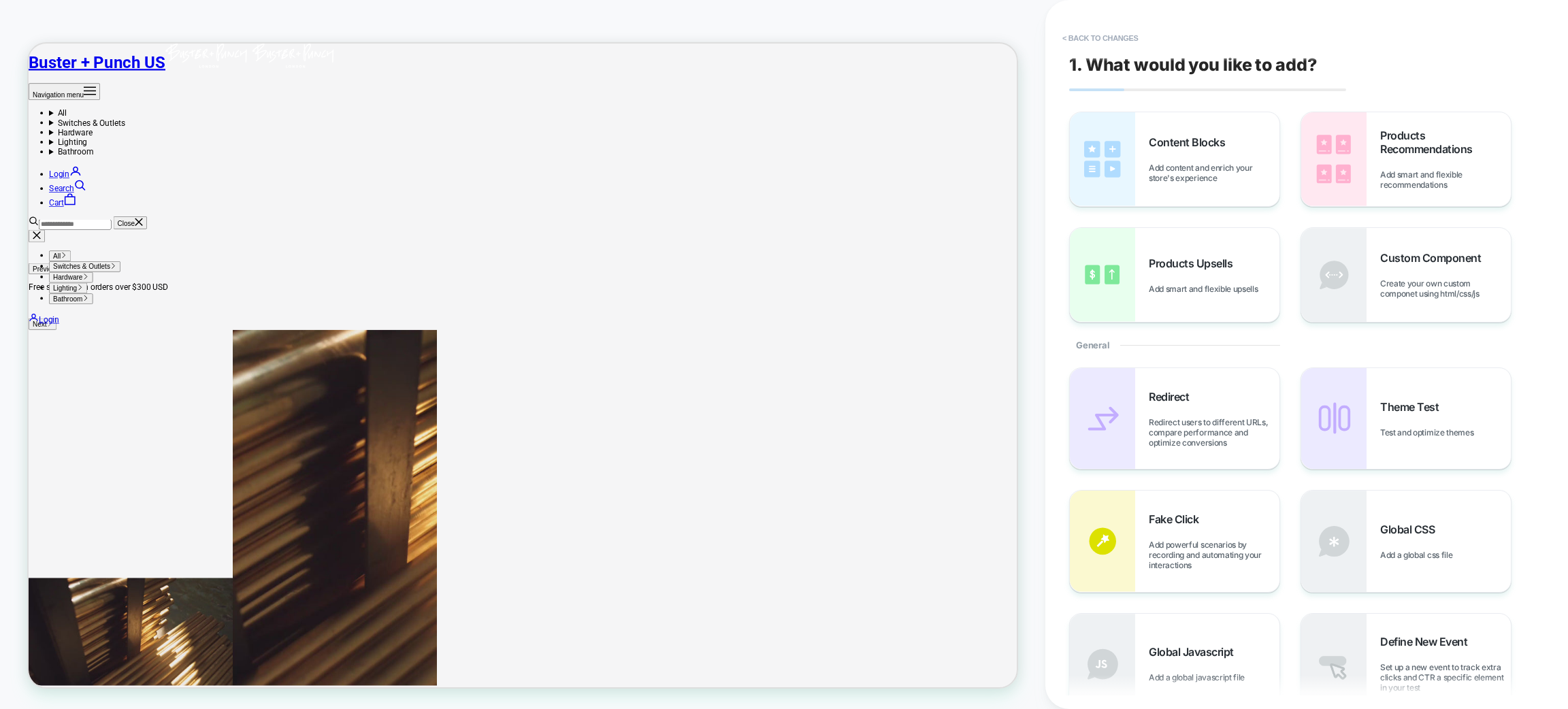
scroll to position [142, 0]
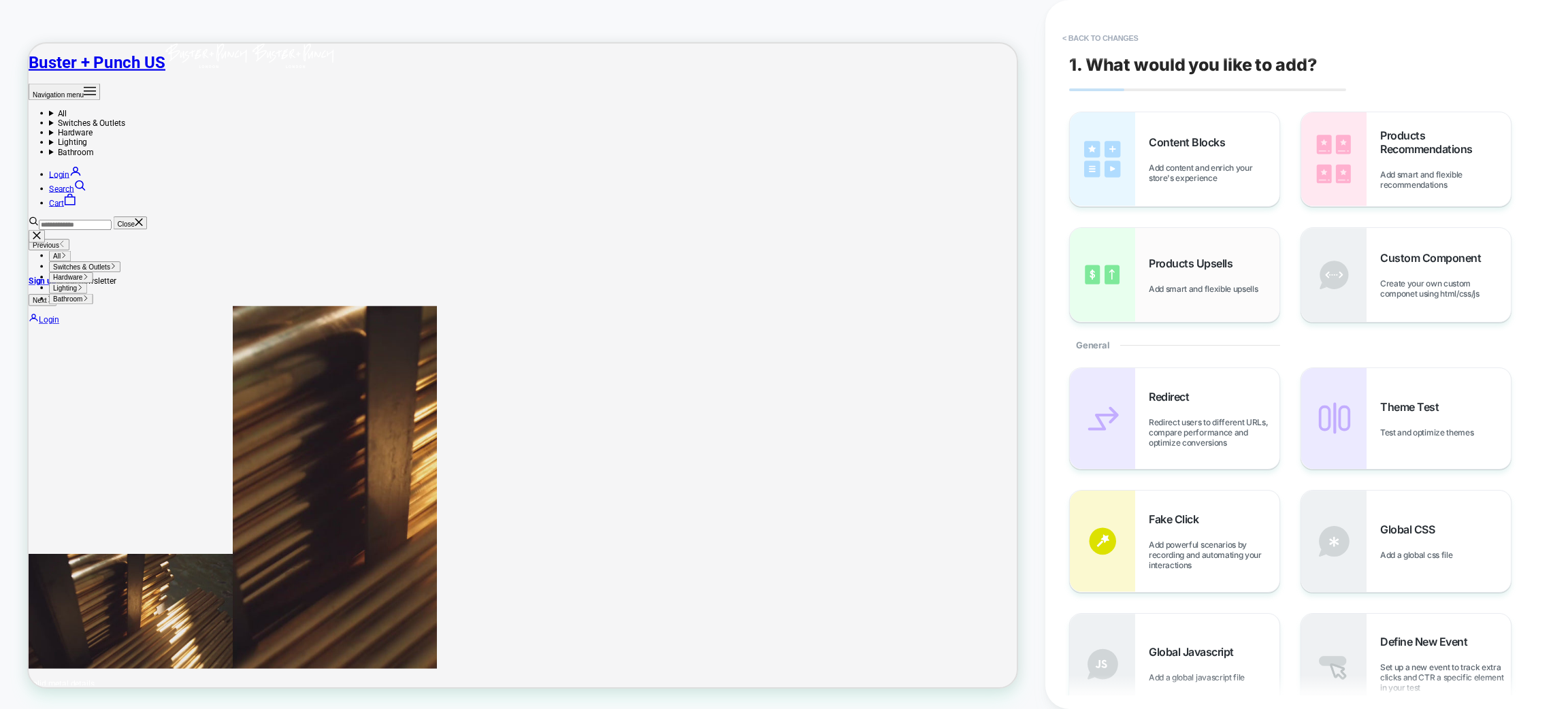
click at [1190, 287] on span "Add smart and flexible upsells" at bounding box center [1206, 289] width 116 height 10
